Goal: Ask a question

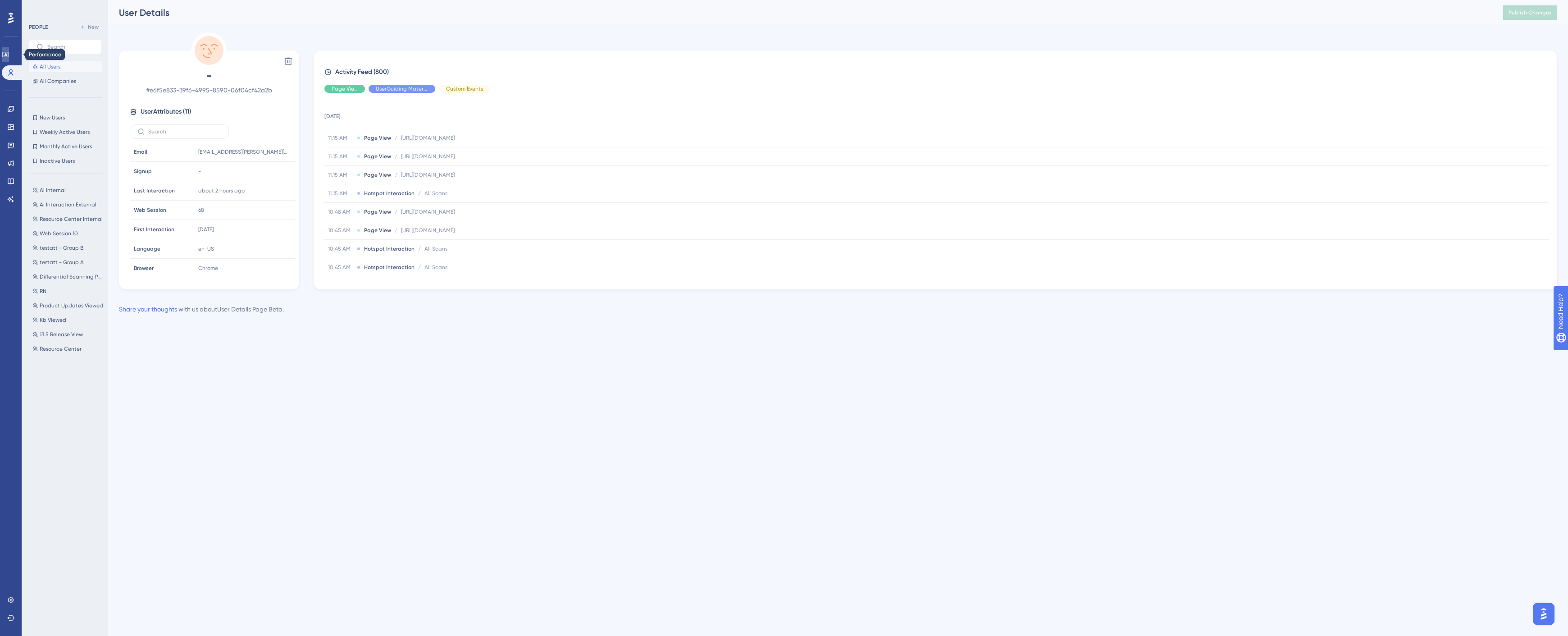
click at [9, 53] on icon at bounding box center [6, 54] width 7 height 7
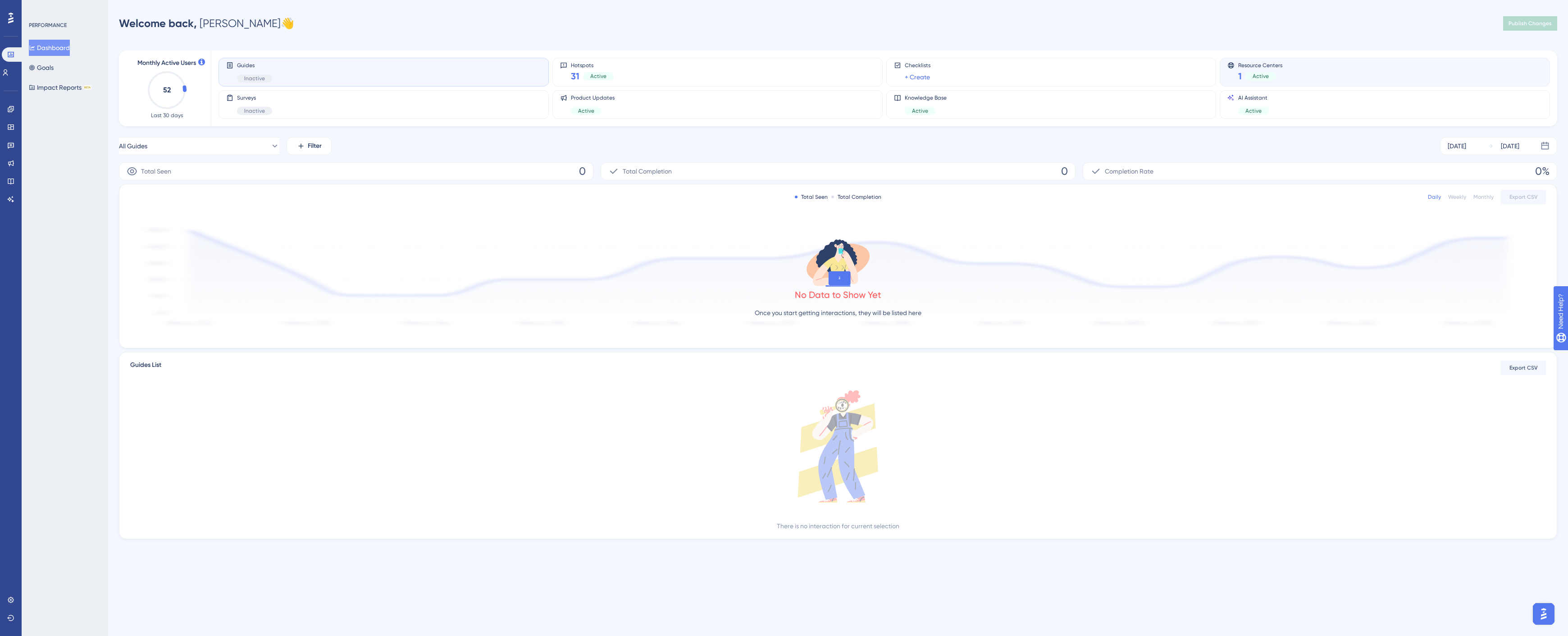
click at [1264, 77] on span "Active" at bounding box center [1261, 77] width 17 height 7
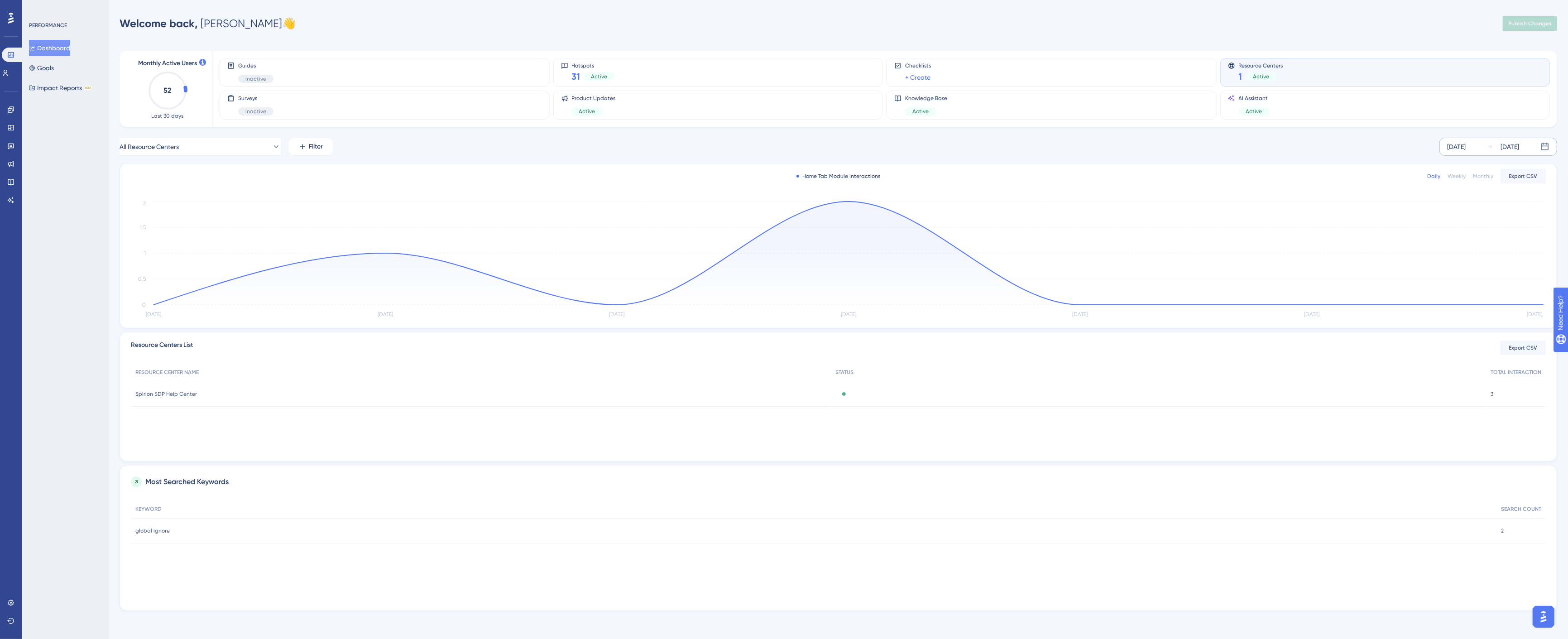
click at [1465, 149] on div "[DATE]" at bounding box center [1456, 146] width 19 height 11
click at [1264, 170] on icon at bounding box center [1263, 172] width 6 height 8
click at [1335, 217] on button "01" at bounding box center [1330, 219] width 16 height 16
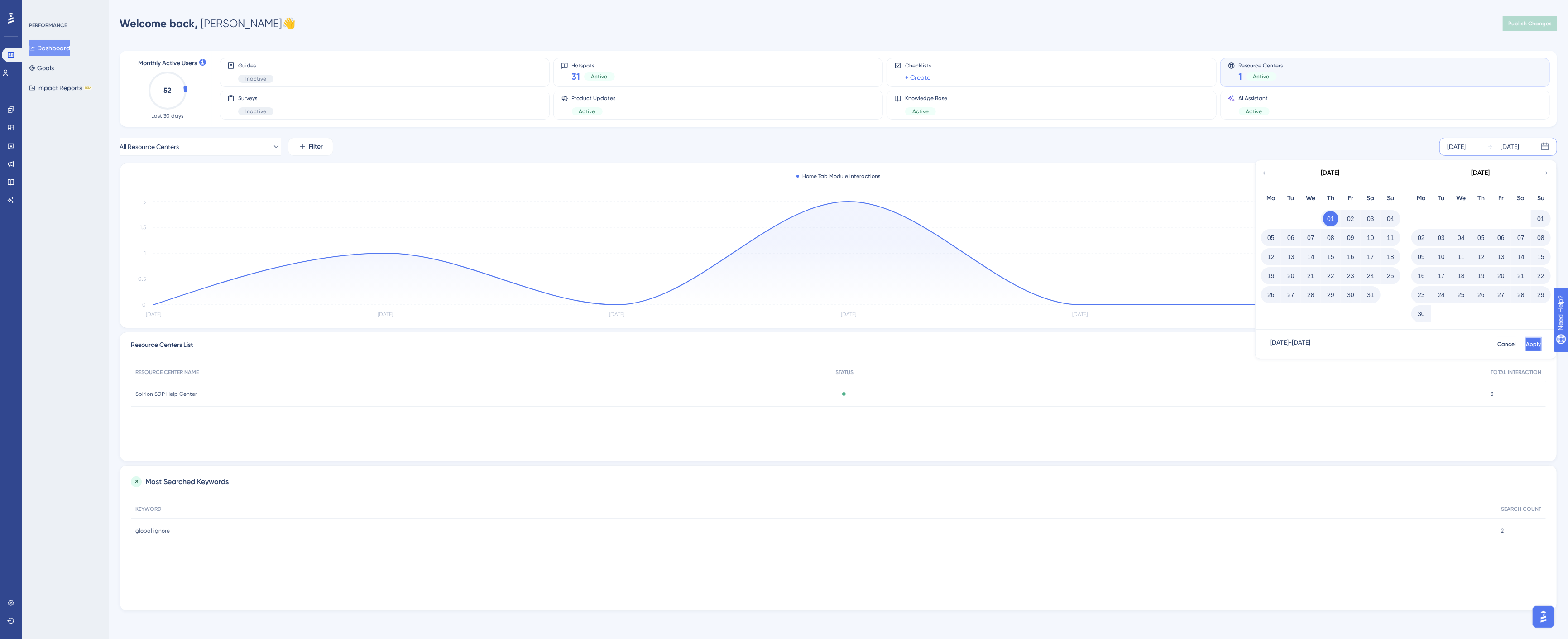
click at [1525, 341] on span "Apply" at bounding box center [1533, 345] width 15 height 7
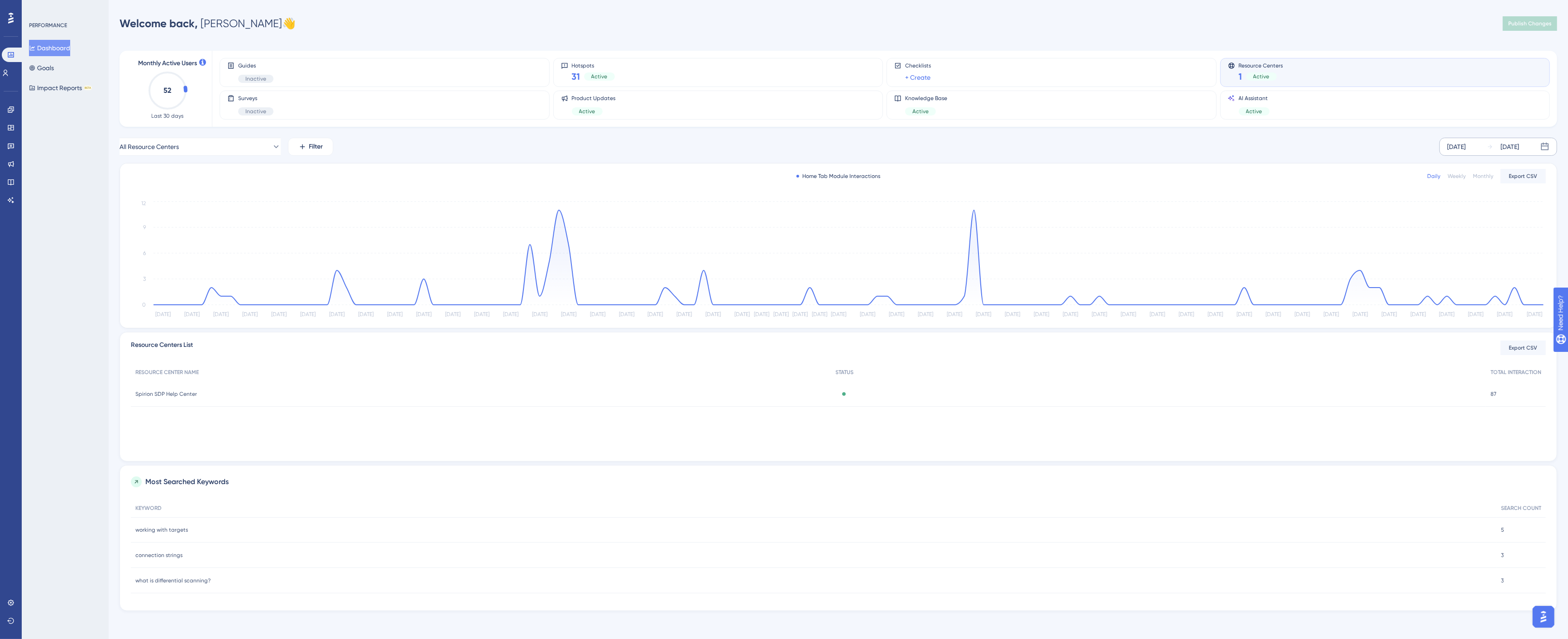
click at [181, 394] on span "Spirion SDP Help Center" at bounding box center [166, 394] width 61 height 7
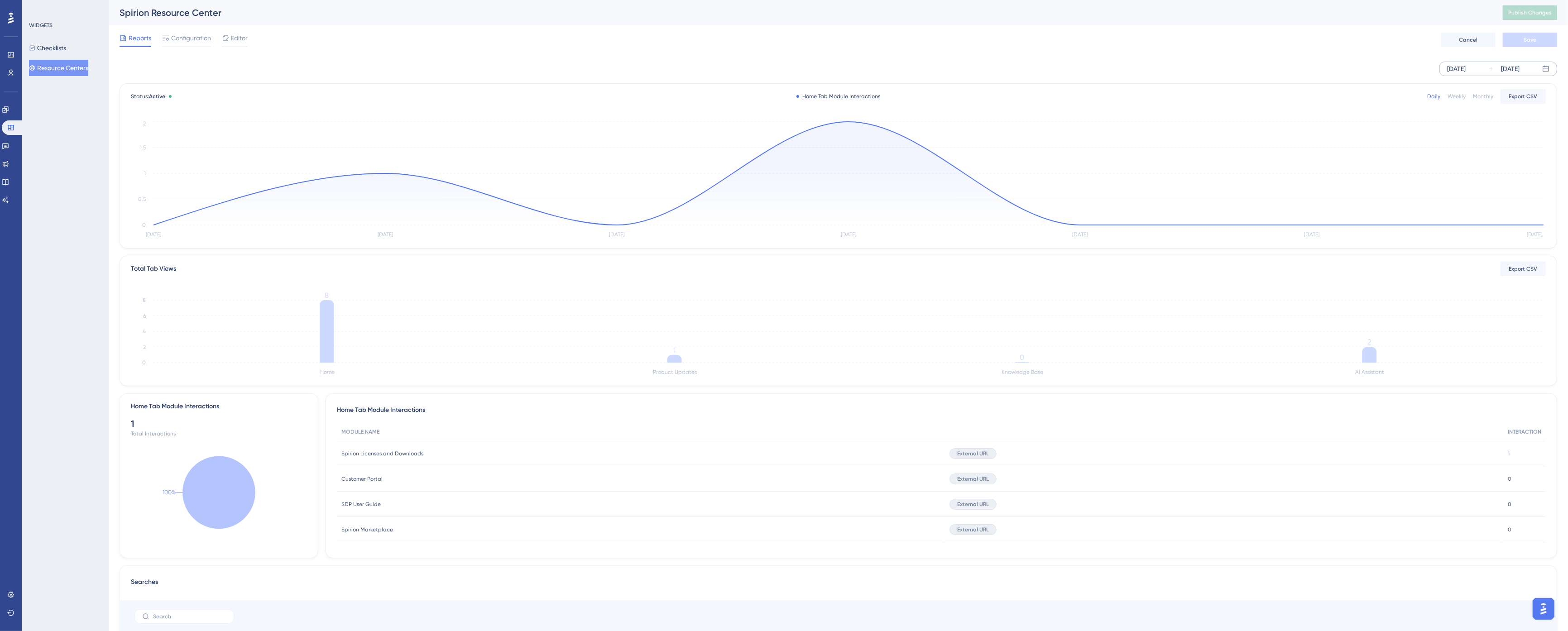
click at [1462, 69] on div "[DATE]" at bounding box center [1456, 69] width 19 height 11
click at [1263, 100] on icon at bounding box center [1263, 96] width 6 height 8
click at [1292, 139] on button "01" at bounding box center [1290, 143] width 16 height 16
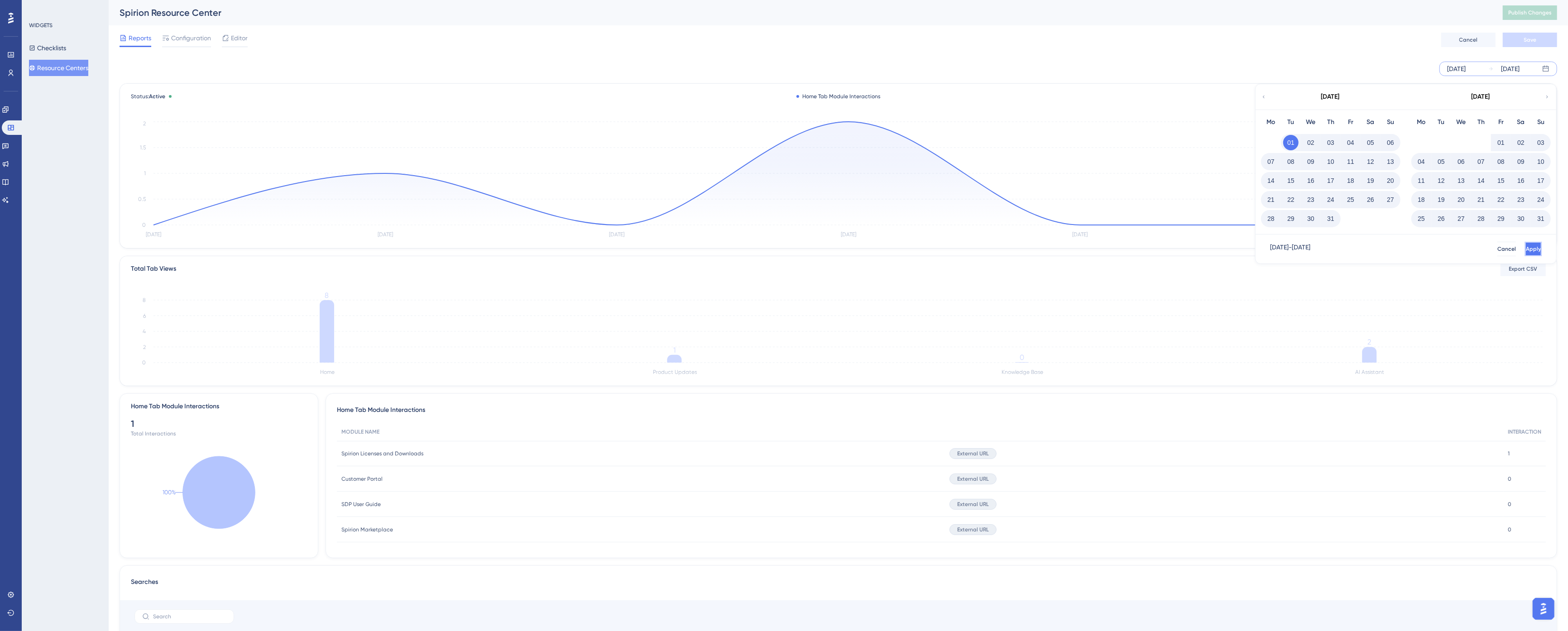
click at [1525, 247] on span "Apply" at bounding box center [1533, 249] width 15 height 7
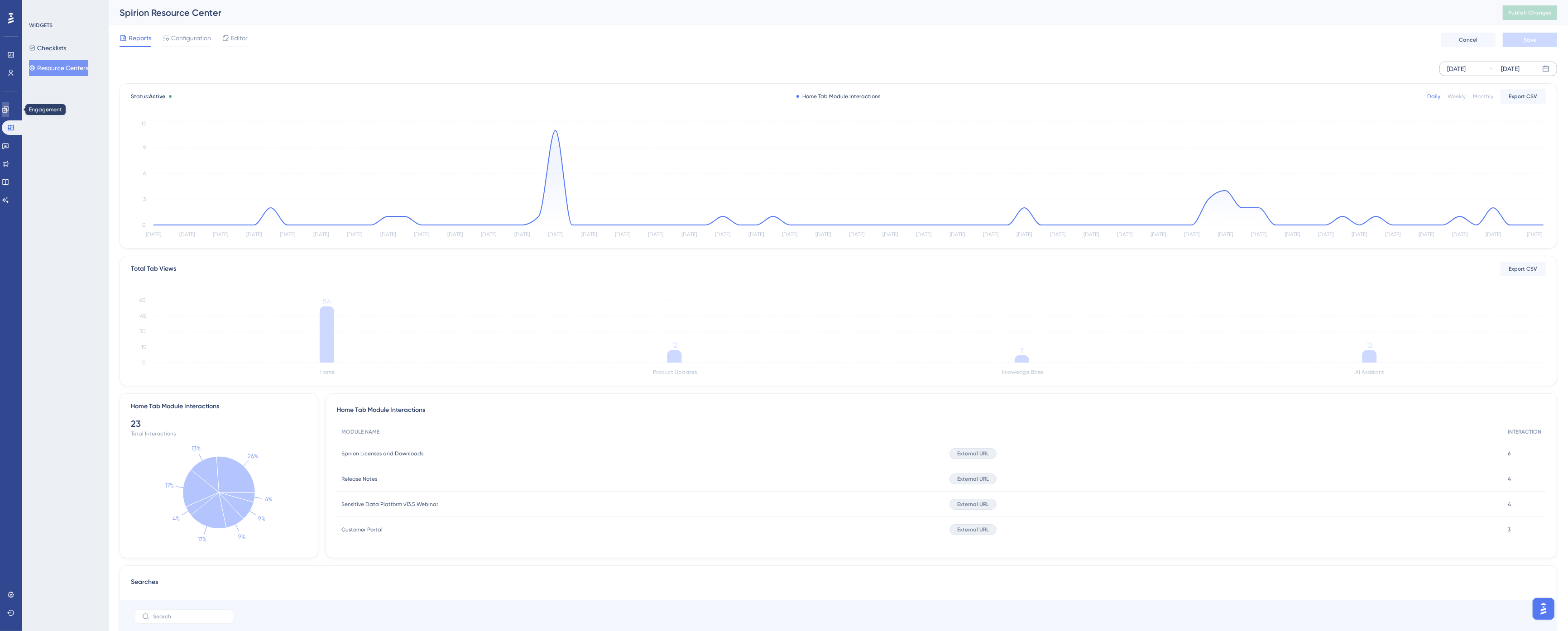
click at [8, 107] on icon at bounding box center [5, 109] width 6 height 6
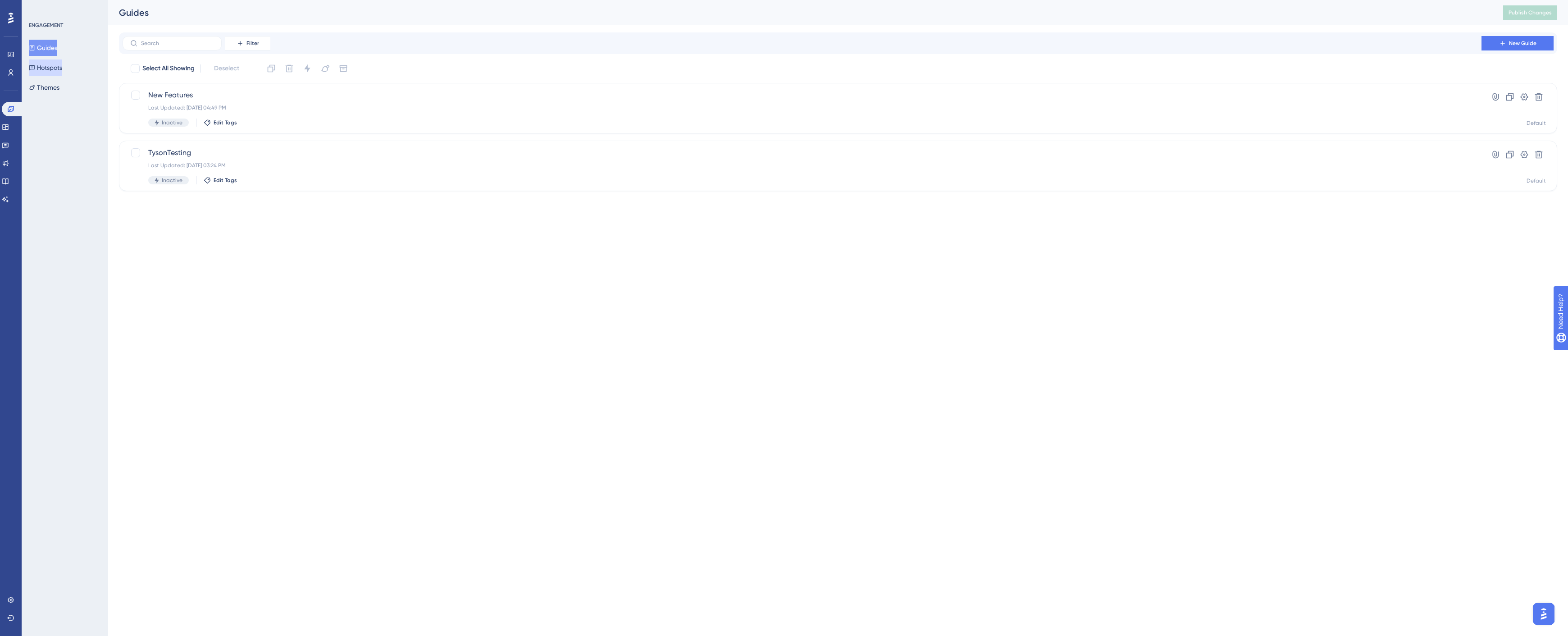
click at [57, 68] on button "Hotspots" at bounding box center [45, 68] width 33 height 17
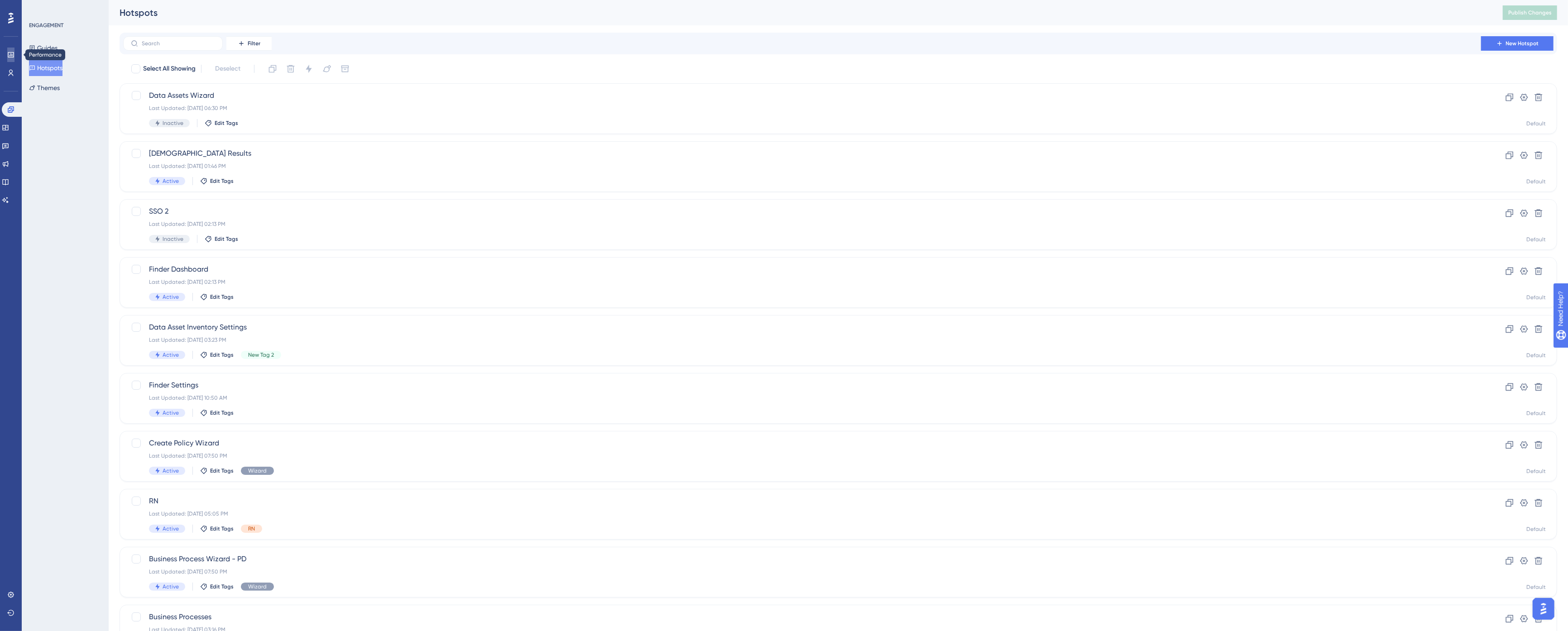
click at [11, 56] on icon at bounding box center [10, 55] width 6 height 6
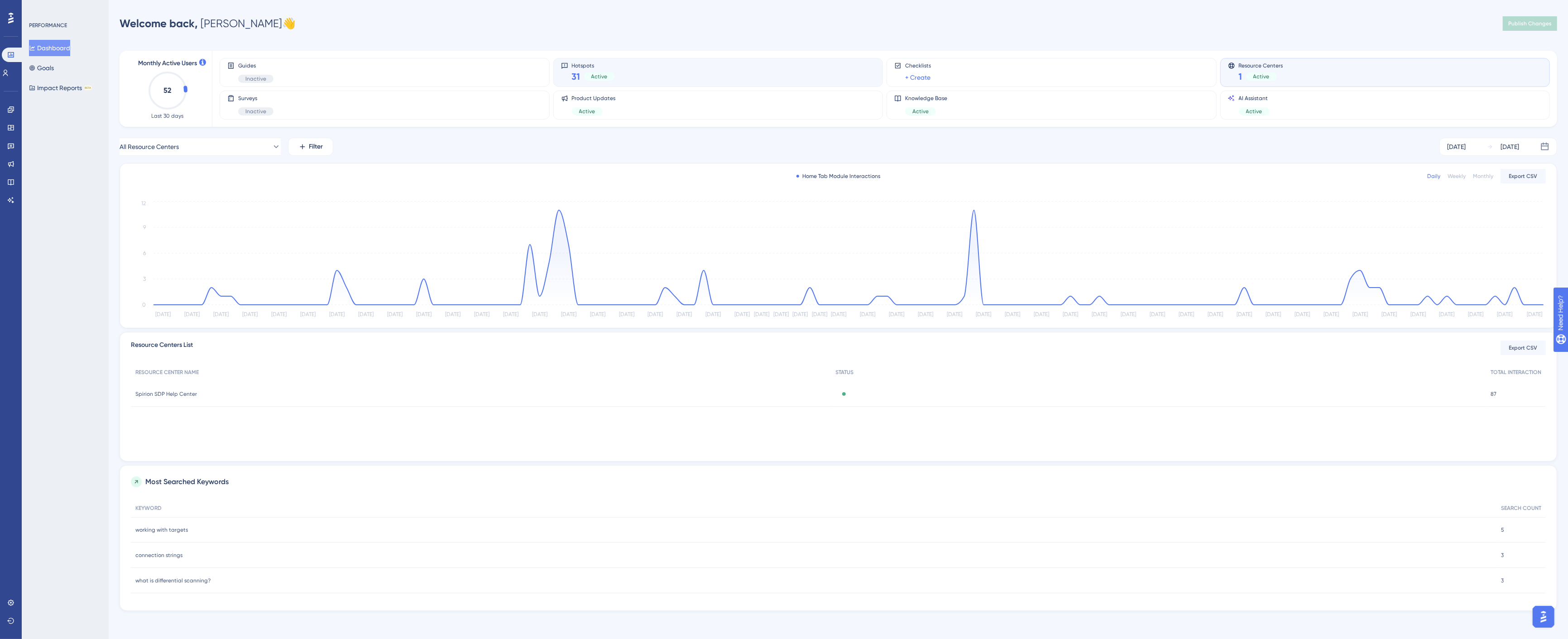
click at [657, 69] on div "Hotspots 31 Active" at bounding box center [719, 72] width 315 height 20
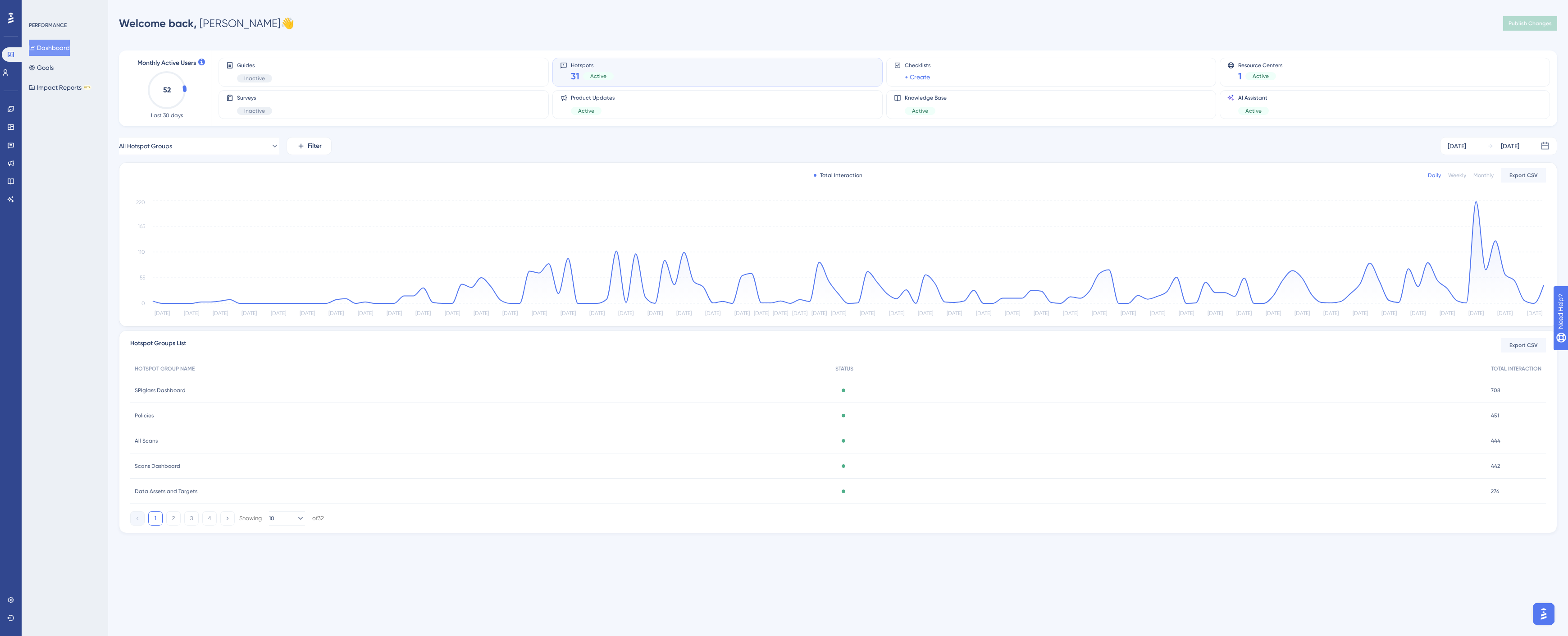
click at [156, 387] on span "SPIglass Dashboard" at bounding box center [159, 390] width 51 height 7
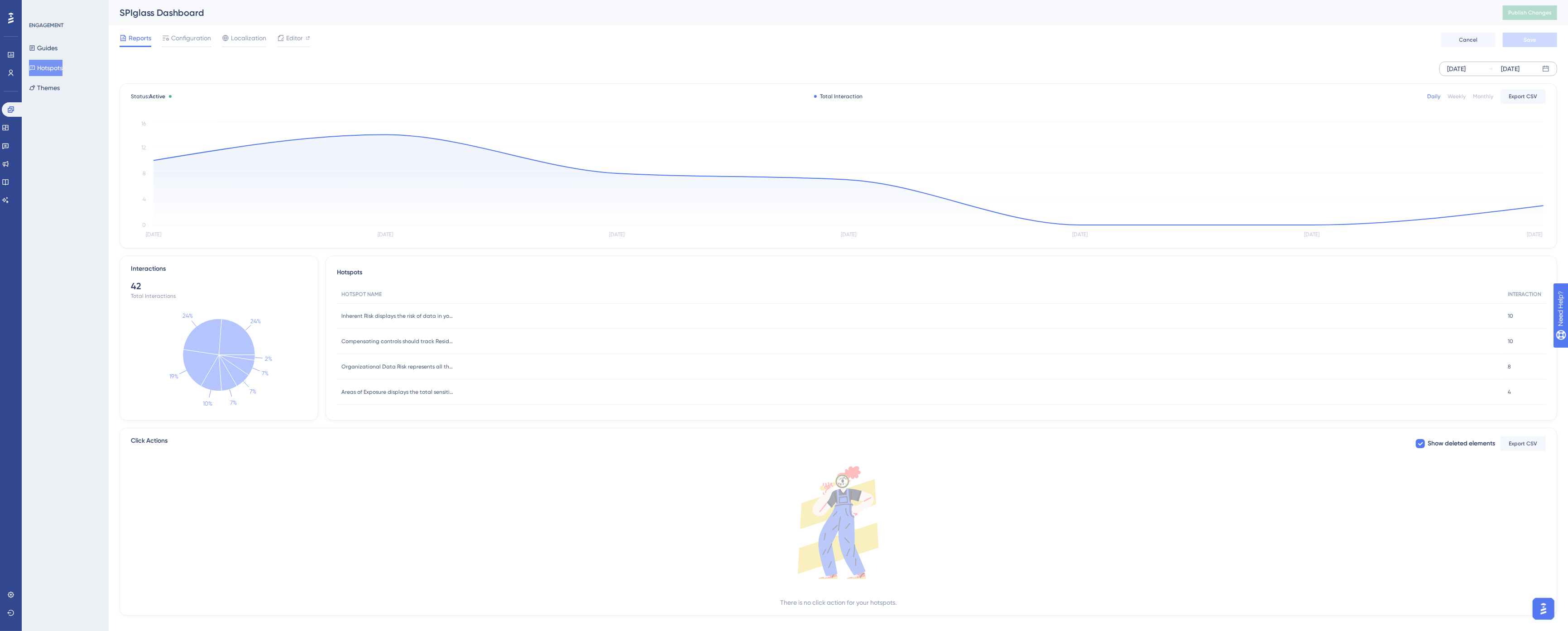
click at [1456, 67] on div "[DATE]" at bounding box center [1456, 69] width 19 height 11
click at [1261, 100] on icon at bounding box center [1263, 96] width 6 height 8
click at [1292, 141] on button "01" at bounding box center [1290, 143] width 16 height 16
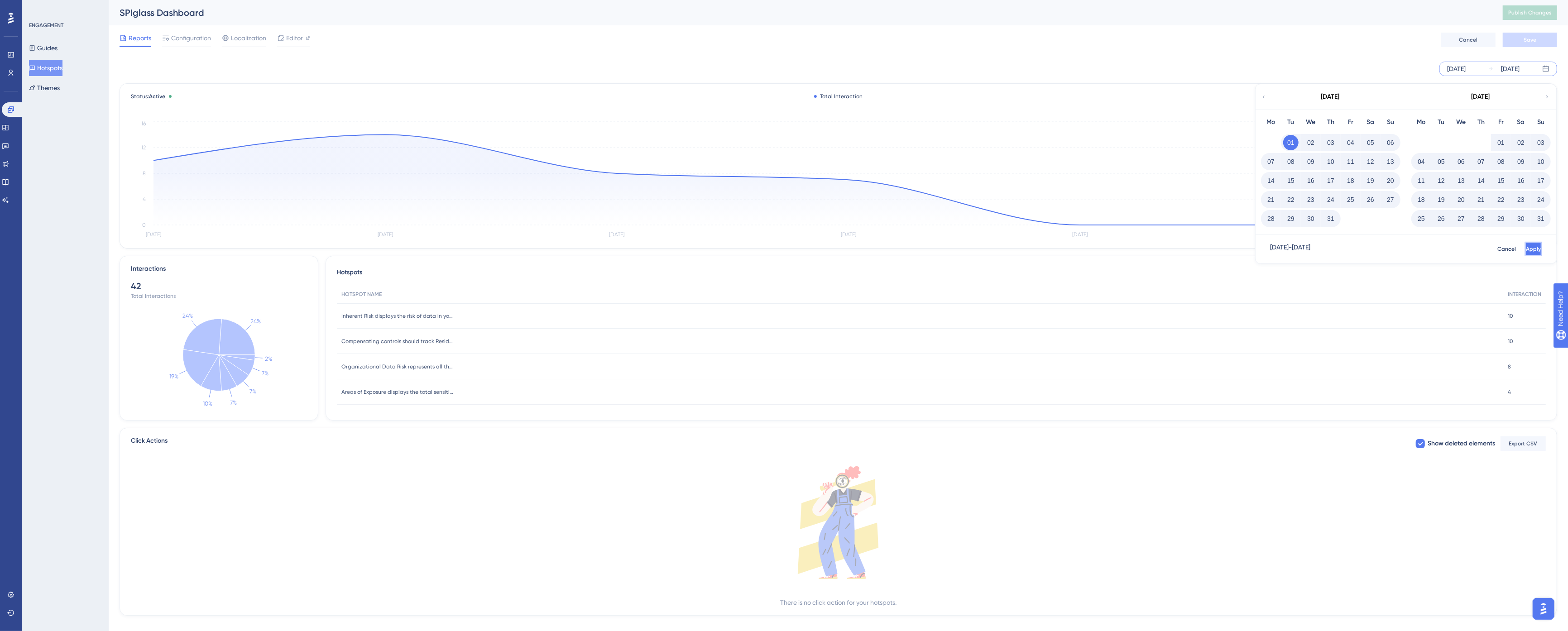
click at [1525, 249] on span "Apply" at bounding box center [1533, 249] width 15 height 7
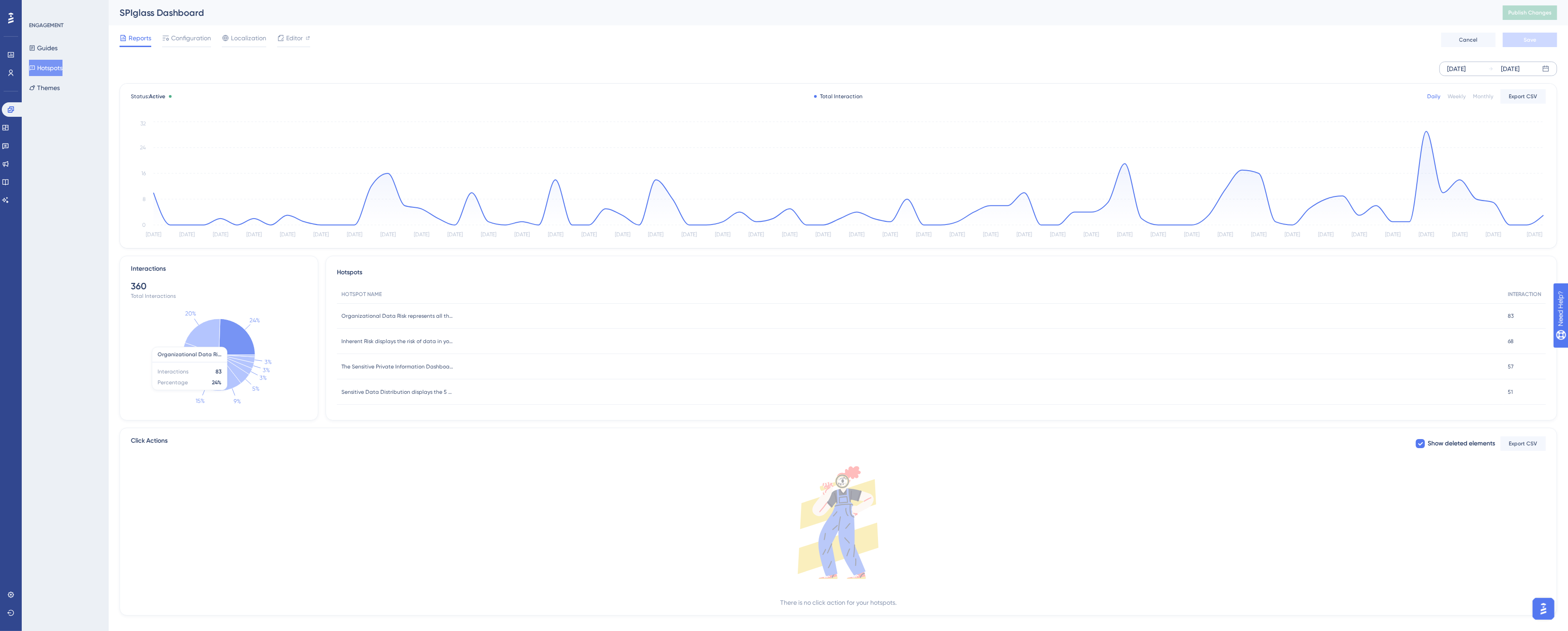
click at [237, 334] on icon at bounding box center [237, 336] width 36 height 36
drag, startPoint x: 6, startPoint y: 125, endPoint x: 55, endPoint y: 96, distance: 56.9
click at [6, 125] on icon at bounding box center [6, 128] width 7 height 7
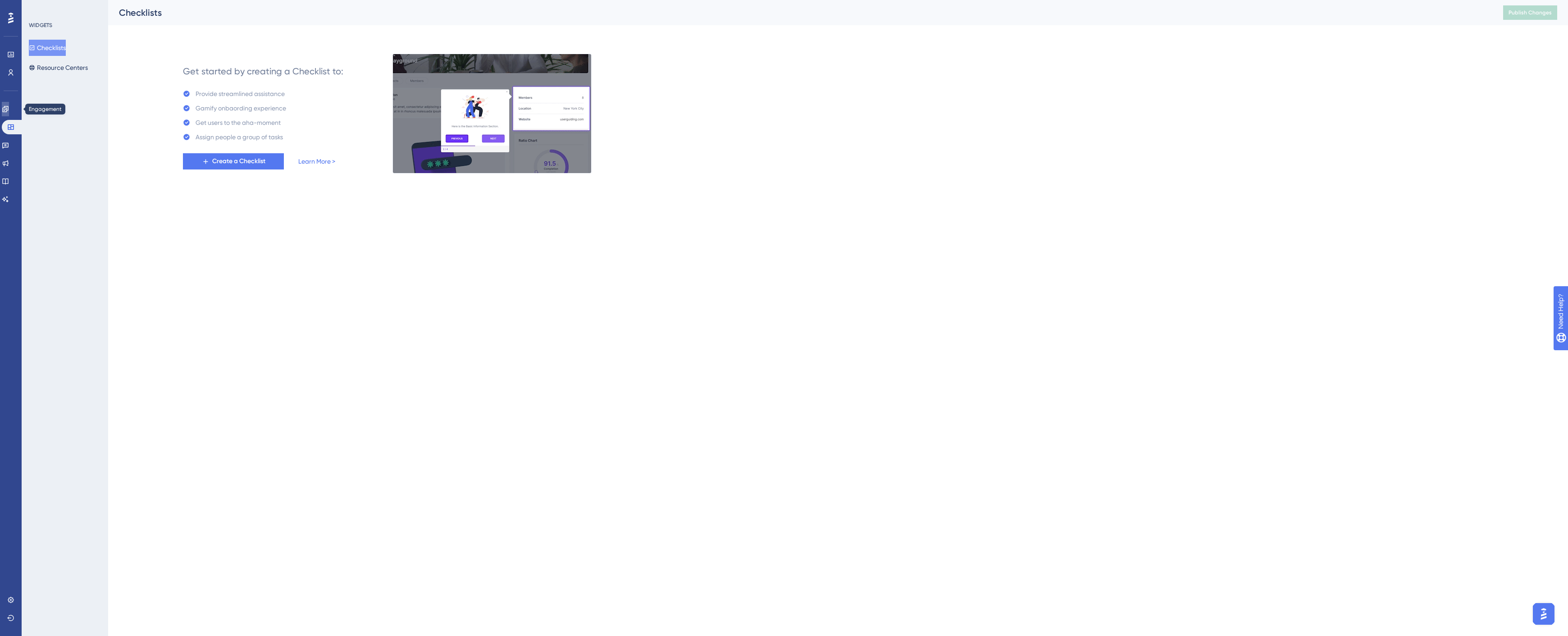
click at [9, 109] on icon at bounding box center [6, 109] width 7 height 7
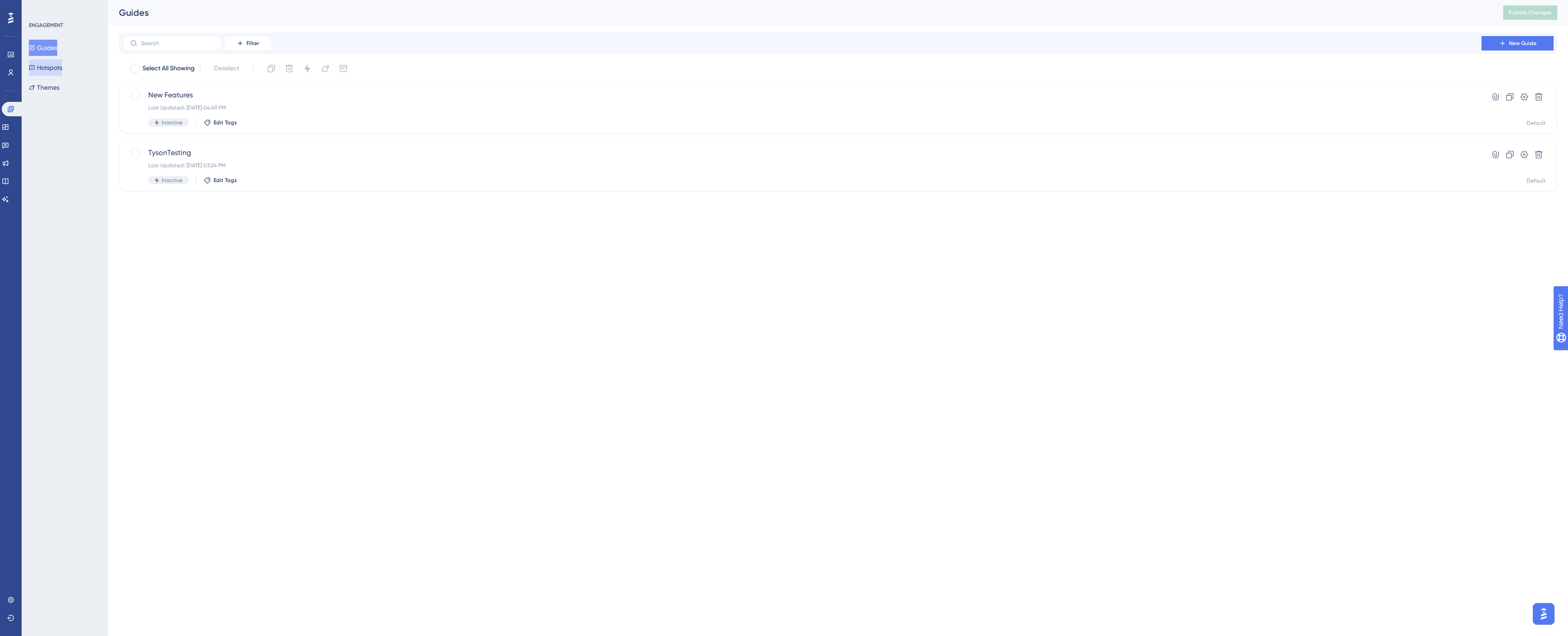
click at [48, 73] on button "Hotspots" at bounding box center [45, 68] width 33 height 17
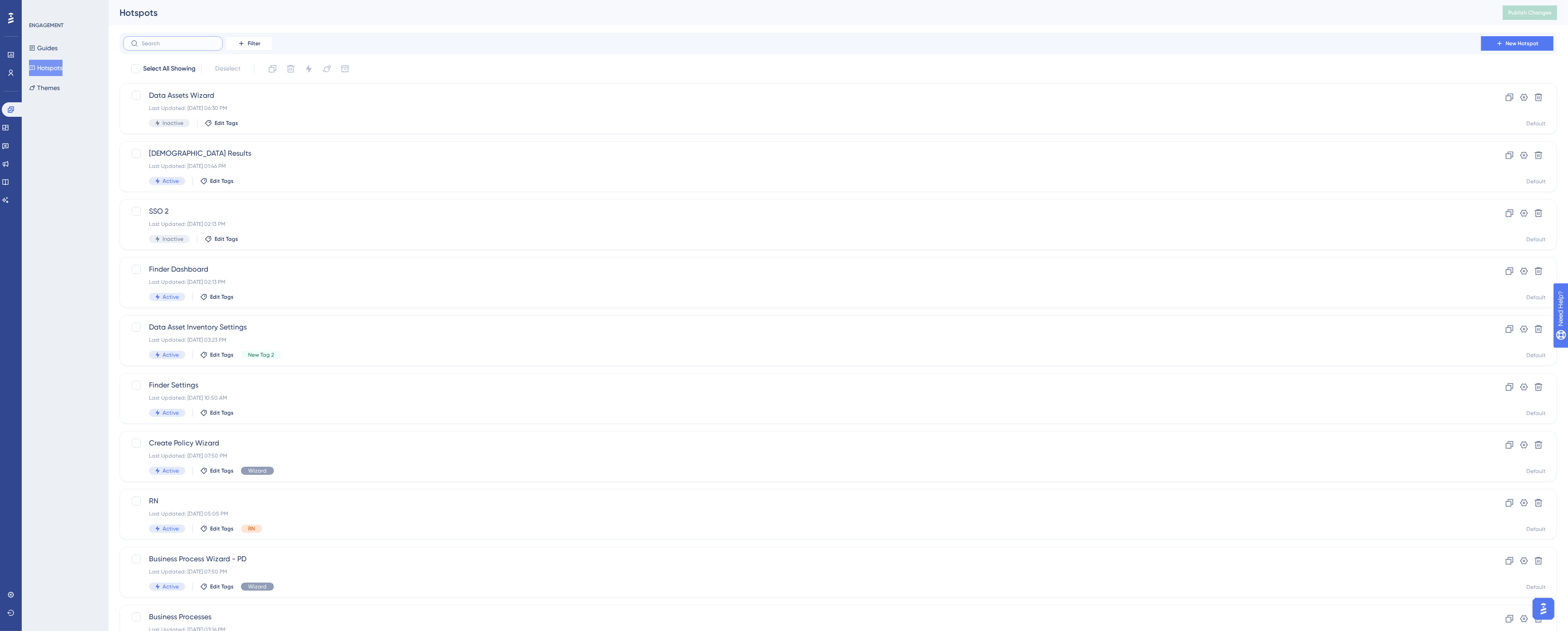
click at [169, 44] on input "text" at bounding box center [178, 44] width 73 height 6
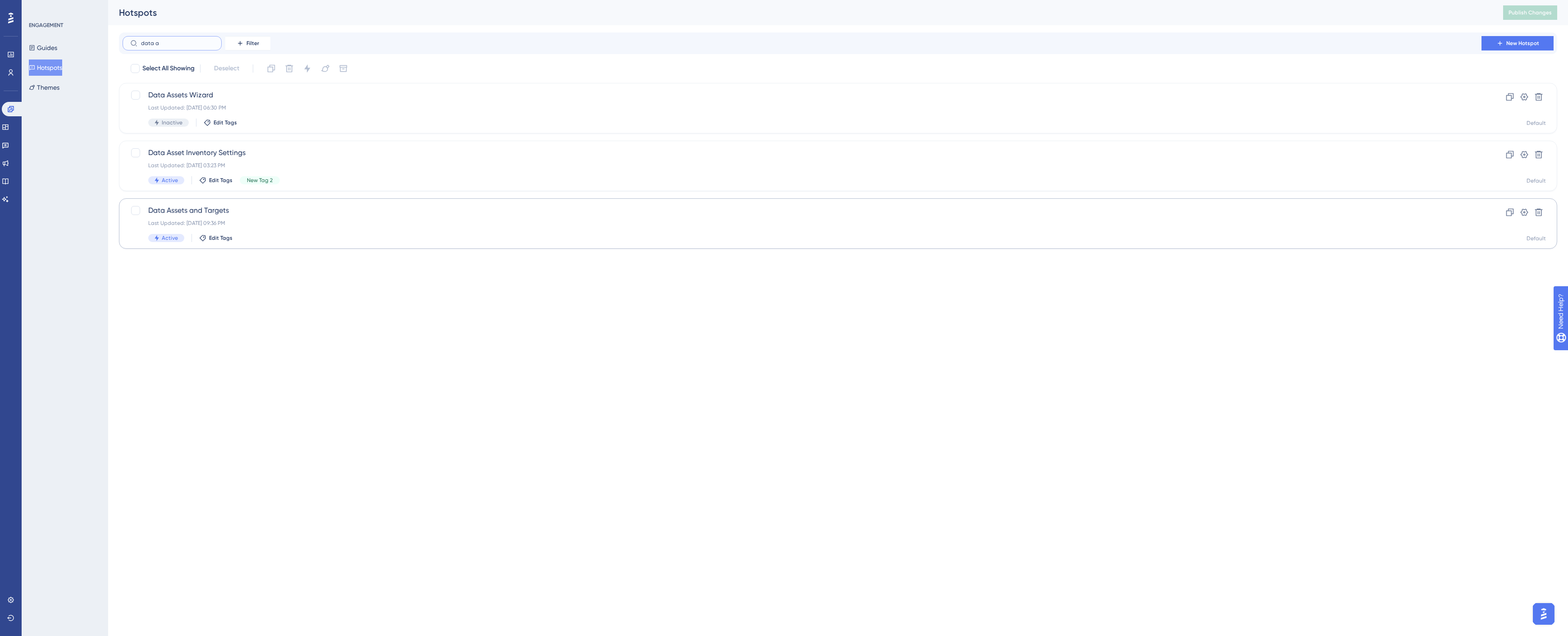
type input "data a"
click at [204, 206] on span "Data Assets and Targets" at bounding box center [802, 210] width 1307 height 11
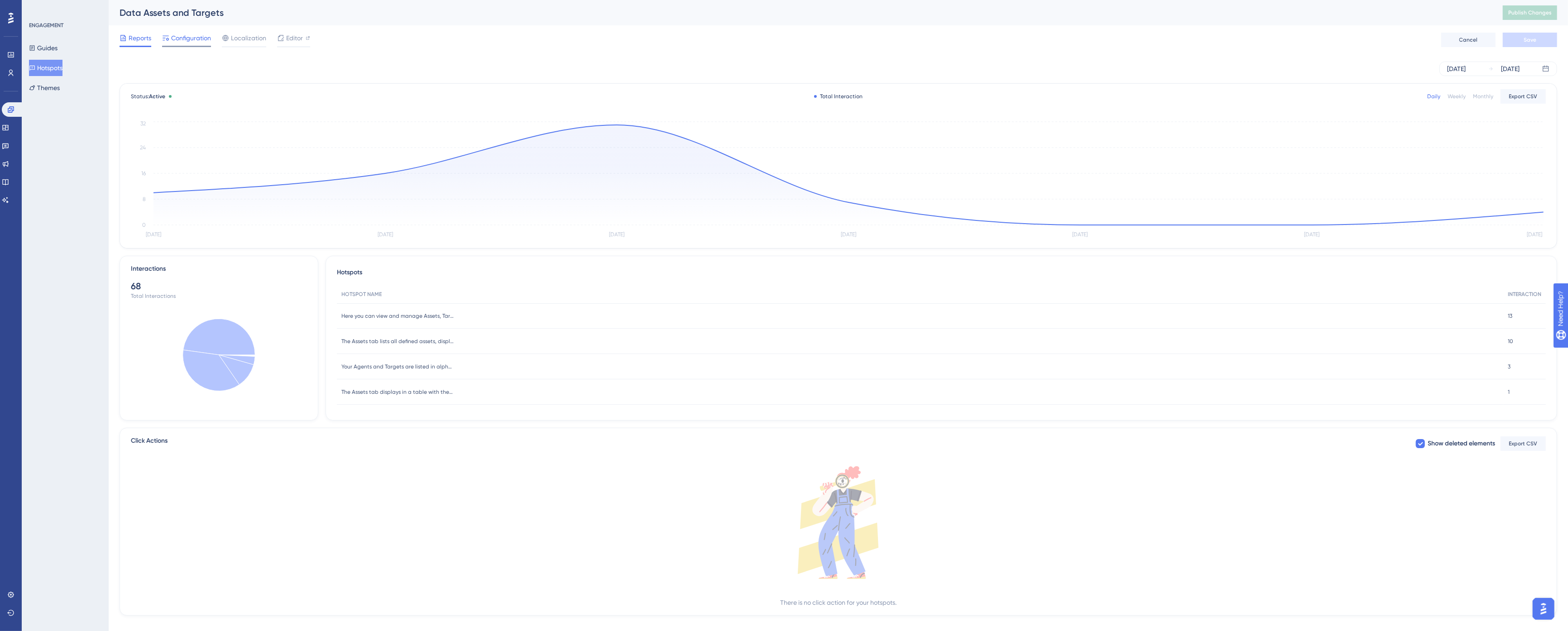
click at [180, 41] on span "Configuration" at bounding box center [191, 38] width 40 height 11
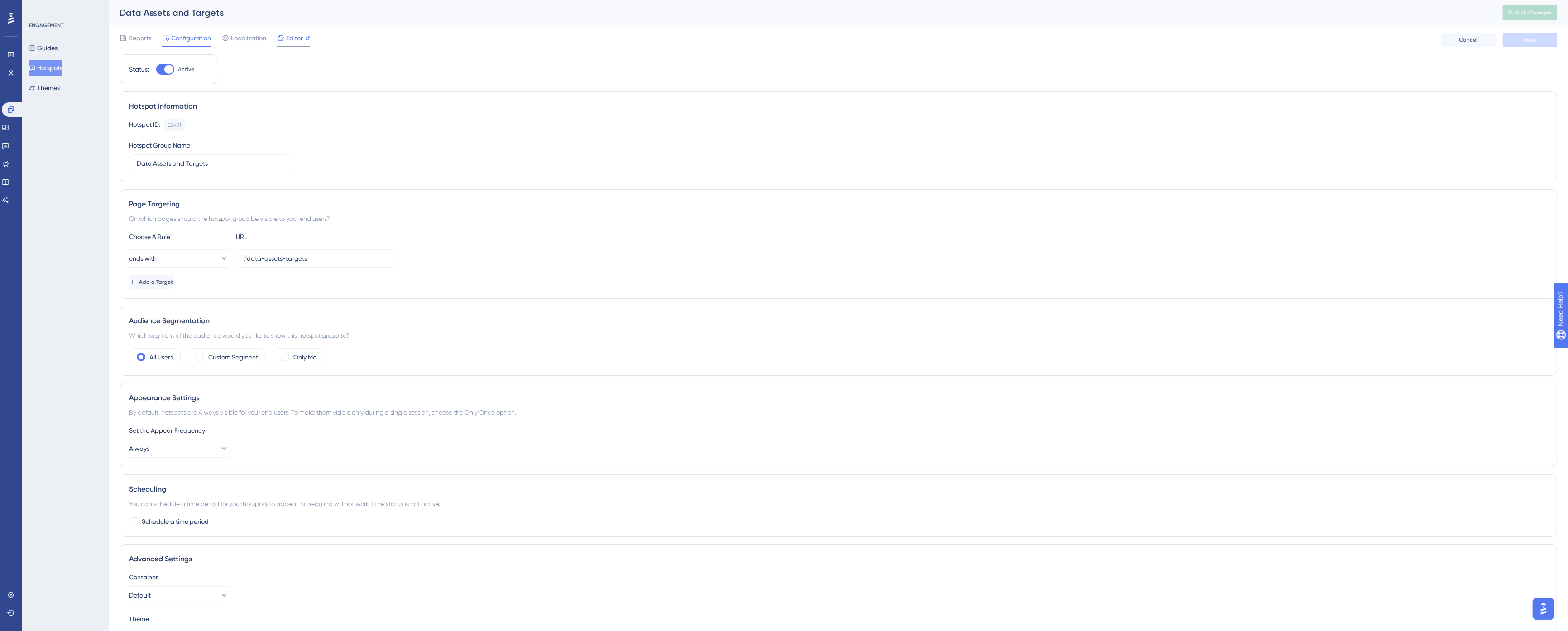
click at [292, 39] on span "Editor" at bounding box center [295, 38] width 17 height 11
click at [5, 196] on link at bounding box center [6, 200] width 7 height 15
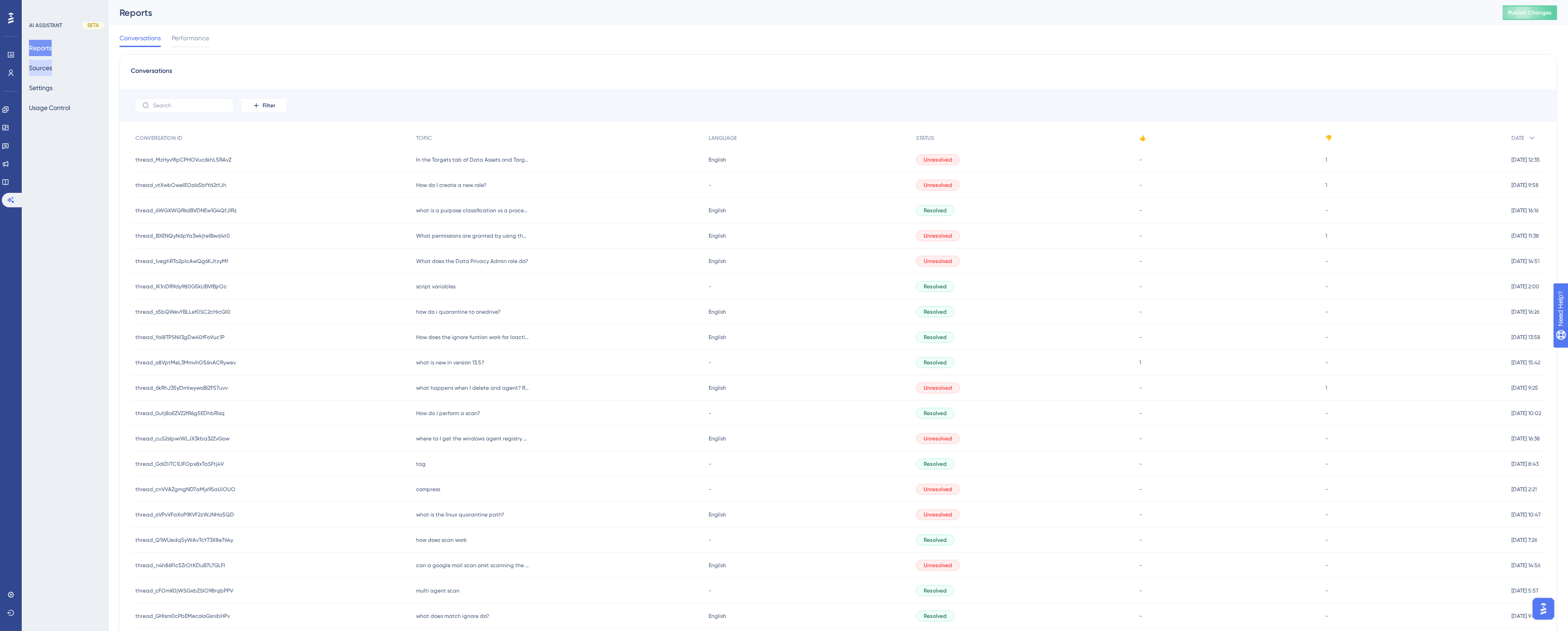
click at [43, 66] on button "Sources" at bounding box center [40, 69] width 23 height 17
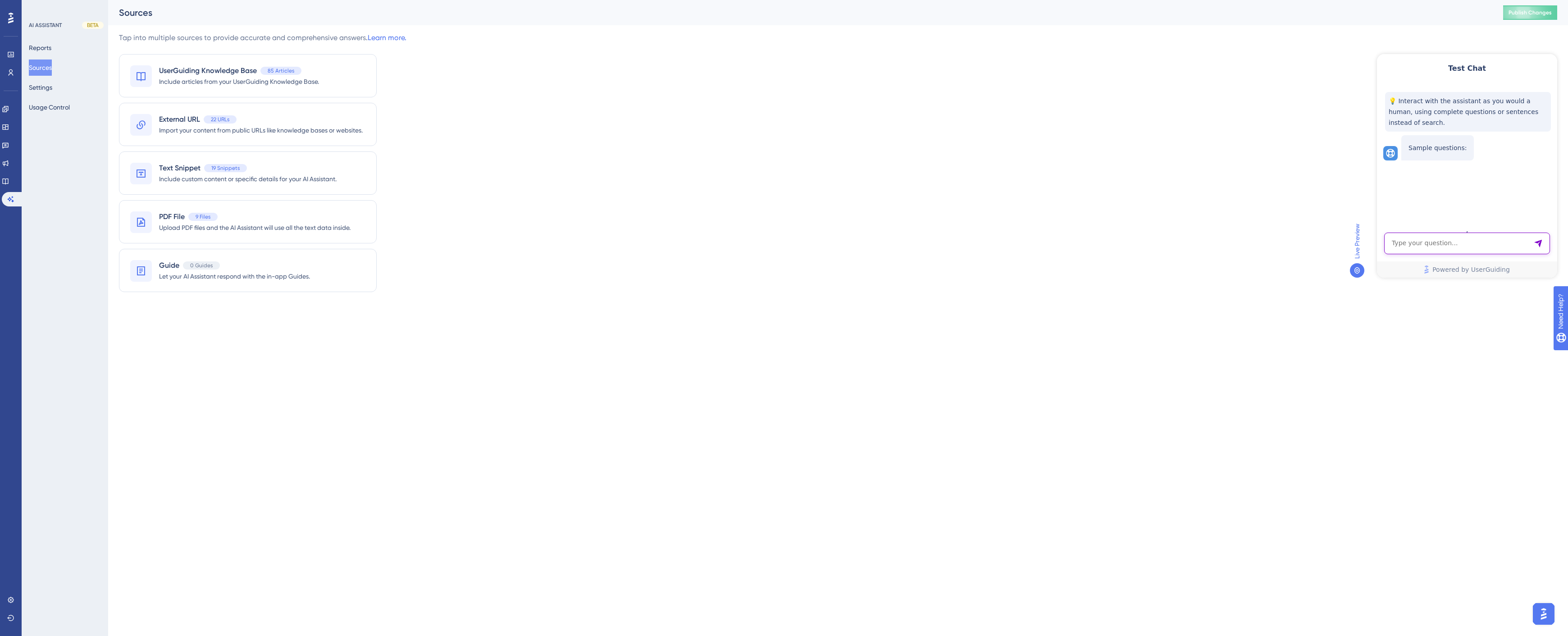
click at [1428, 248] on textarea "AI Assistant Text Input" at bounding box center [1467, 242] width 166 height 21
type textarea "what an example of the files and folders asset type?"
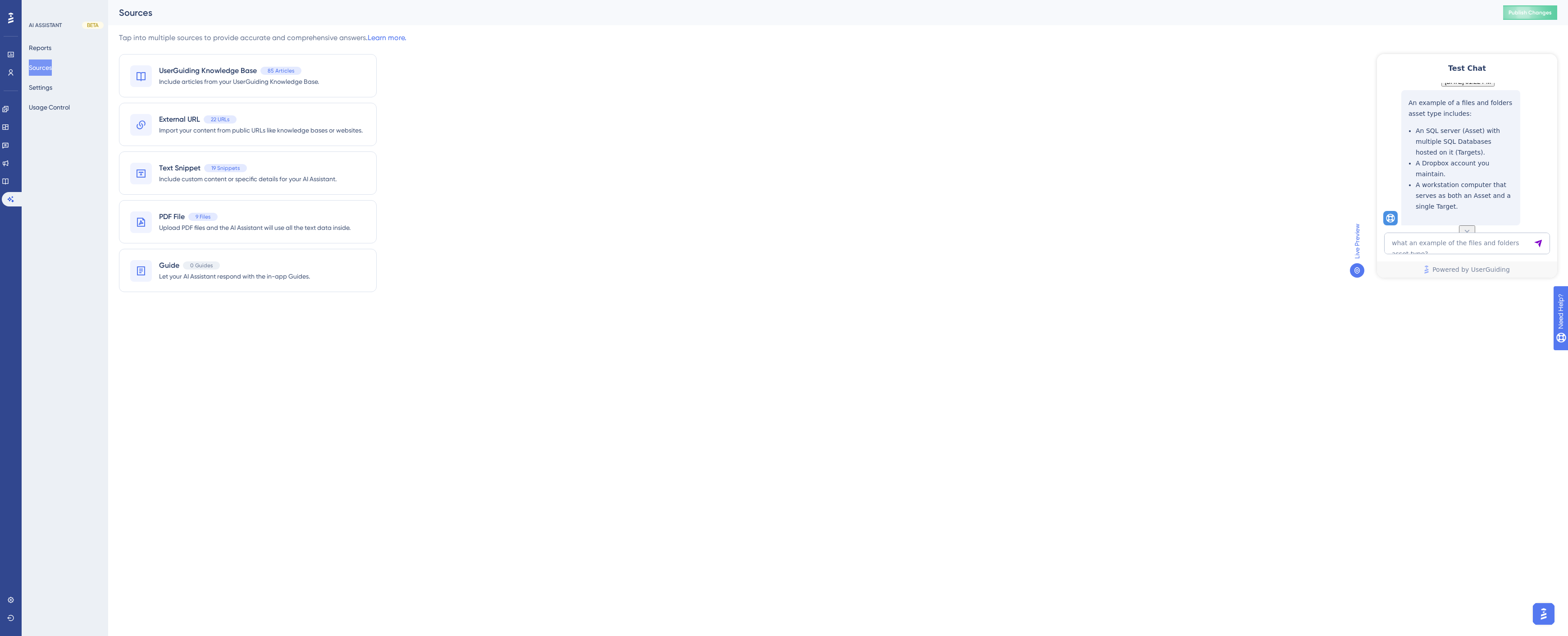
scroll to position [138, 0]
